Goal: Find specific page/section: Find specific page/section

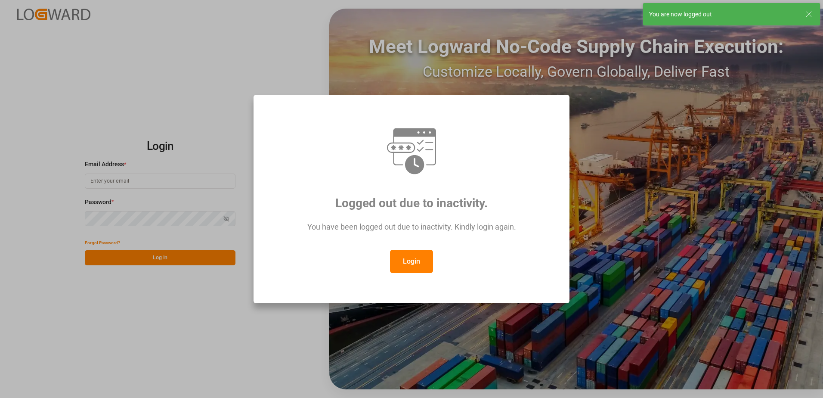
type input "[PERSON_NAME][EMAIL_ADDRESS][DOMAIN_NAME]"
click at [410, 266] on button "Login" at bounding box center [411, 261] width 43 height 23
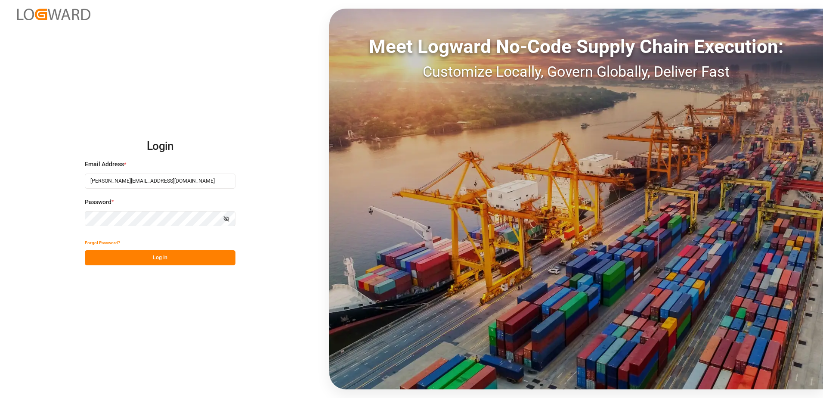
click at [148, 254] on button "Log In" at bounding box center [160, 257] width 151 height 15
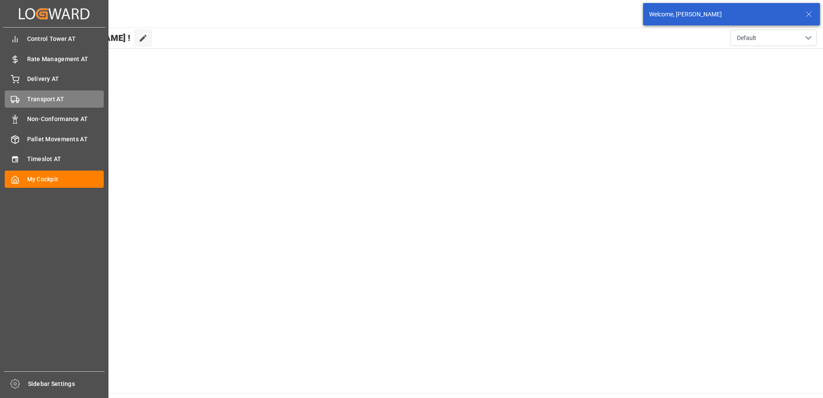
click at [25, 99] on div "Transport AT Transport AT" at bounding box center [54, 98] width 99 height 17
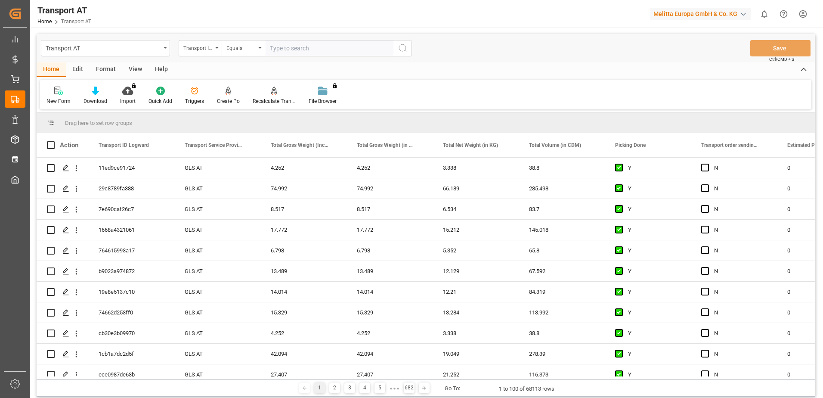
click at [134, 70] on div "View" at bounding box center [135, 69] width 26 height 15
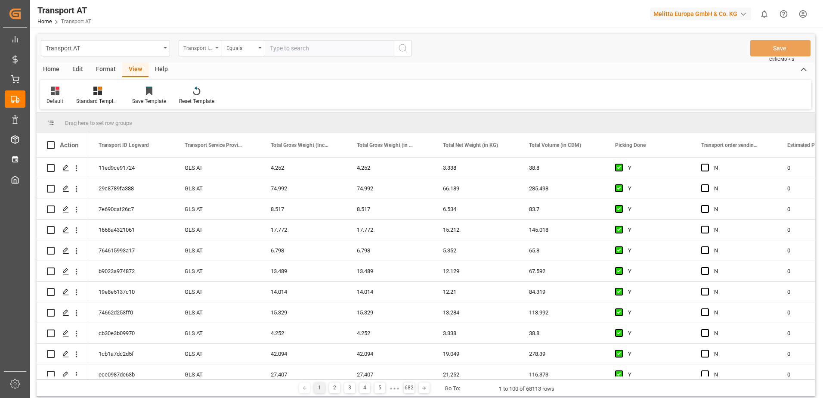
click at [187, 49] on div "Transport ID Logward" at bounding box center [197, 47] width 29 height 10
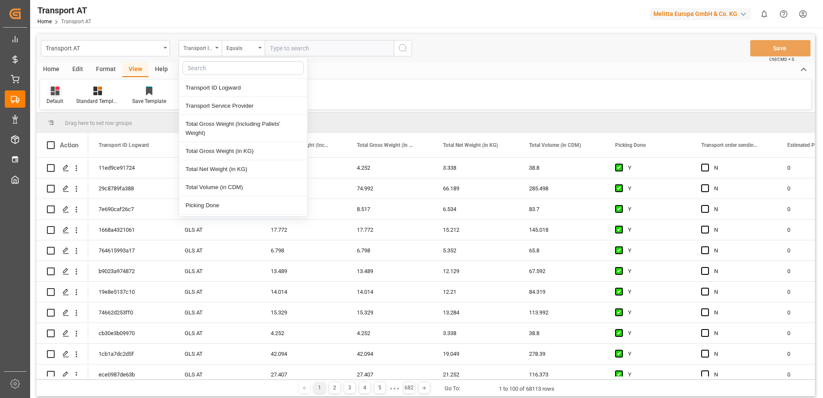
click at [49, 91] on div at bounding box center [54, 90] width 17 height 9
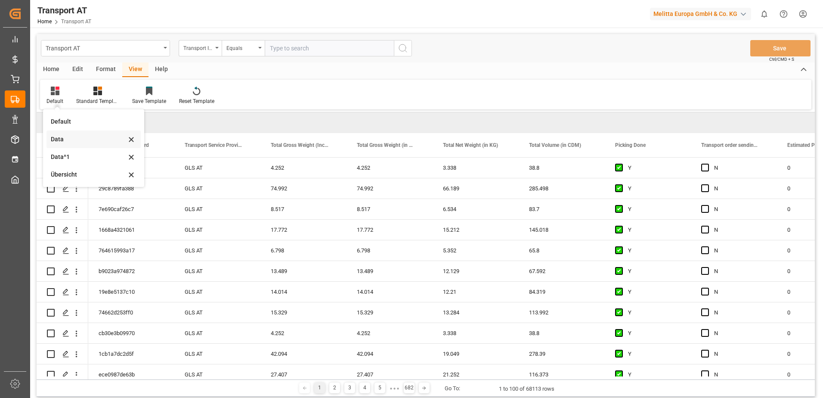
click at [56, 137] on div "Data" at bounding box center [88, 139] width 75 height 9
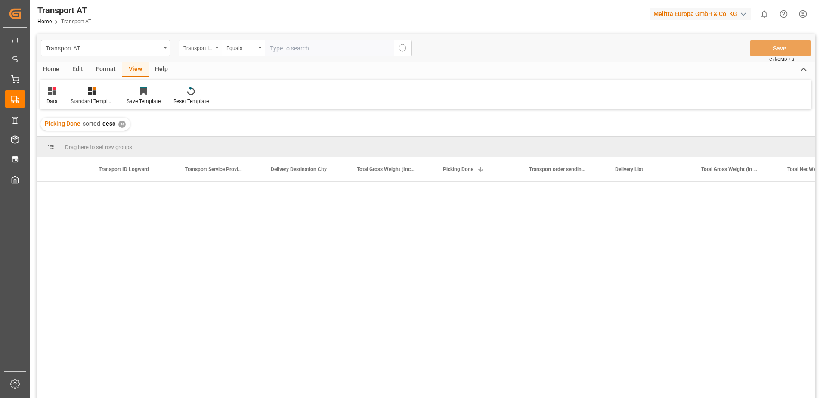
click at [192, 44] on div "Transport ID Logward" at bounding box center [197, 47] width 29 height 10
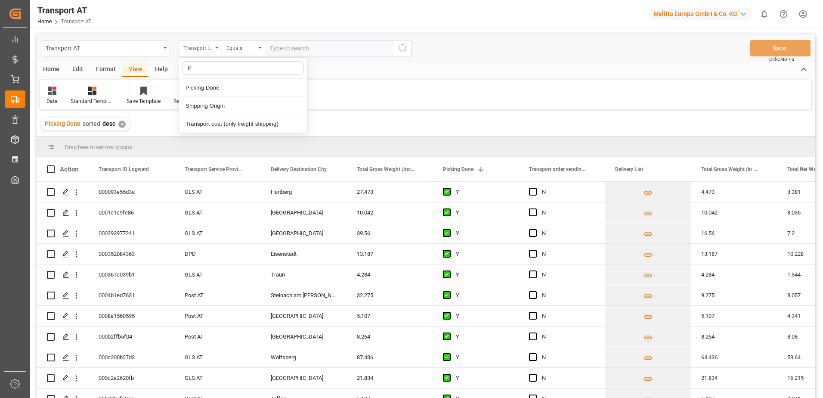
type input "Pi"
click at [206, 88] on div "Picking Done" at bounding box center [243, 88] width 128 height 18
click at [307, 49] on input "text" at bounding box center [329, 48] width 129 height 16
type input "Y"
click at [192, 49] on div "Picking Done" at bounding box center [197, 47] width 29 height 10
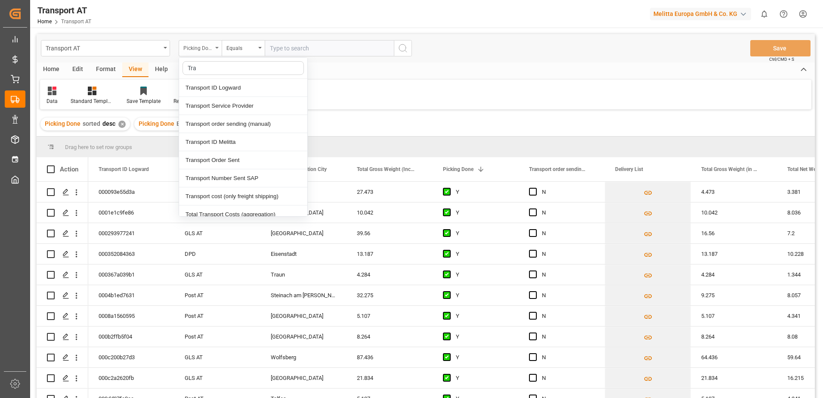
type input "[PERSON_NAME]"
click at [235, 128] on div "Transport order sending (manual)" at bounding box center [243, 124] width 128 height 18
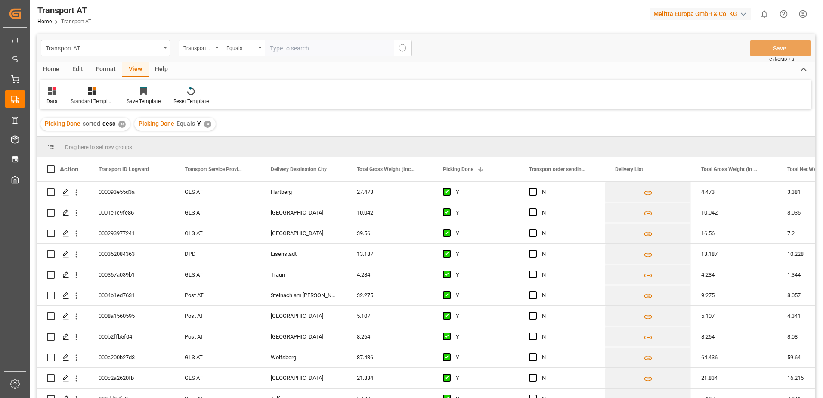
click at [279, 47] on input "text" at bounding box center [329, 48] width 129 height 16
type input "N"
click at [203, 47] on div "Transport order sending (manual)" at bounding box center [197, 47] width 29 height 10
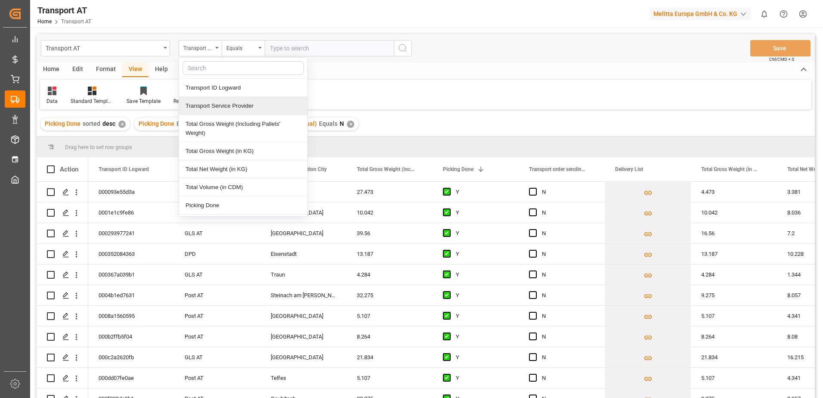
click at [204, 102] on div "Transport Service Provider" at bounding box center [243, 106] width 128 height 18
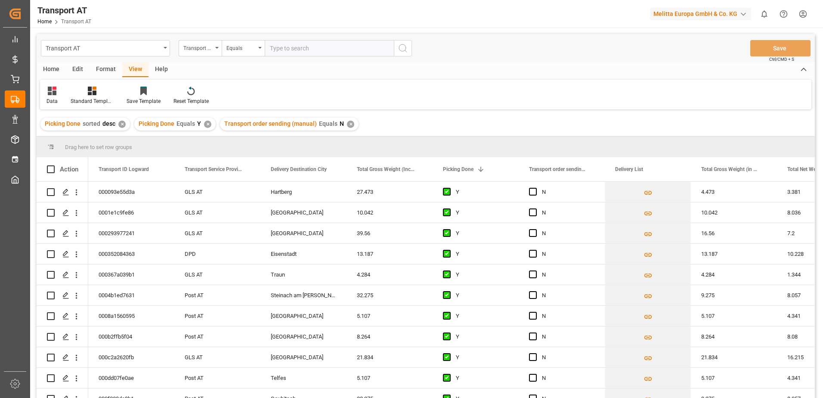
click at [306, 54] on input "text" at bounding box center [329, 48] width 129 height 16
type input "[PERSON_NAME]"
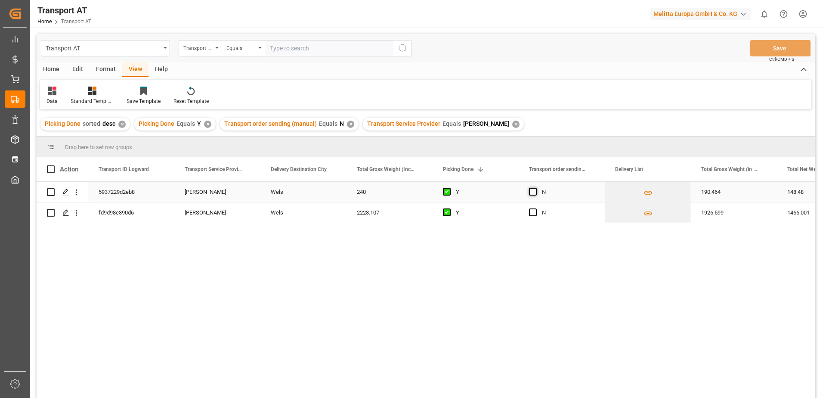
click at [533, 192] on span "Press SPACE to select this row." at bounding box center [533, 192] width 8 height 8
click at [536, 188] on input "Press SPACE to select this row." at bounding box center [536, 188] width 0 height 0
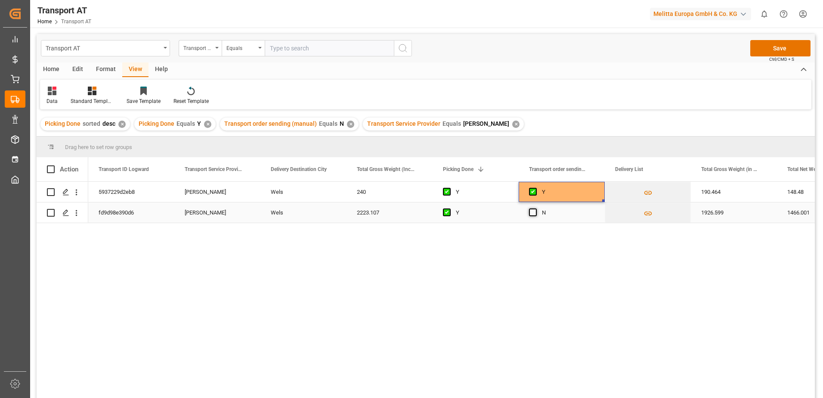
click at [534, 212] on span "Press SPACE to select this row." at bounding box center [533, 212] width 8 height 8
click at [536, 208] on input "Press SPACE to select this row." at bounding box center [536, 208] width 0 height 0
click at [782, 45] on button "Save" at bounding box center [780, 48] width 60 height 16
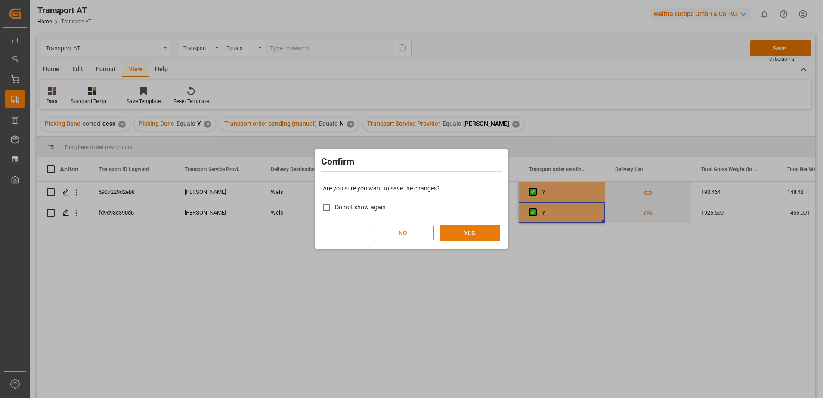
click at [483, 230] on button "YES" at bounding box center [470, 233] width 60 height 16
